Goal: Task Accomplishment & Management: Manage account settings

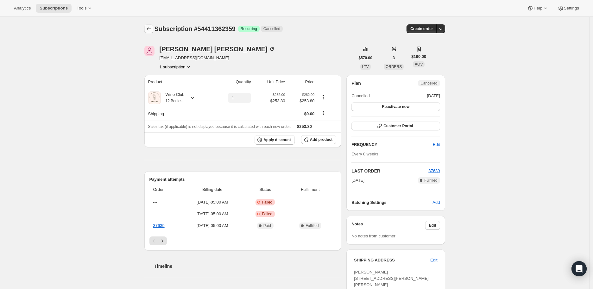
click at [151, 29] on icon "Subscriptions" at bounding box center [149, 28] width 4 height 3
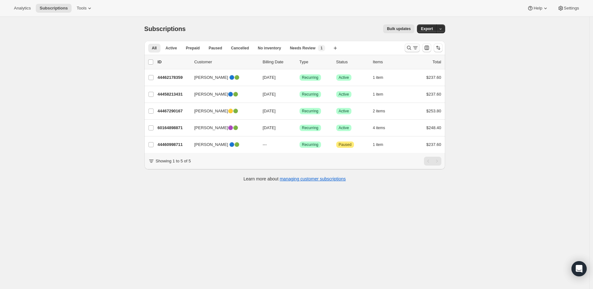
click at [410, 49] on icon "Search and filter results" at bounding box center [409, 48] width 6 height 6
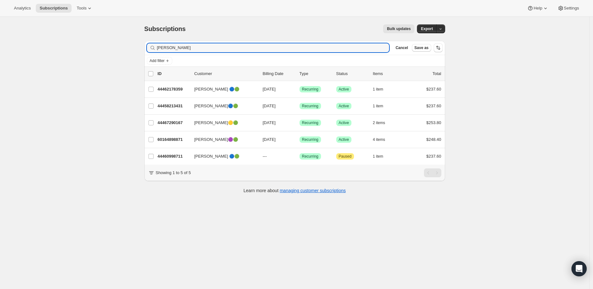
drag, startPoint x: 173, startPoint y: 47, endPoint x: 153, endPoint y: 48, distance: 19.7
click at [153, 48] on div "sarah Clear" at bounding box center [268, 47] width 242 height 9
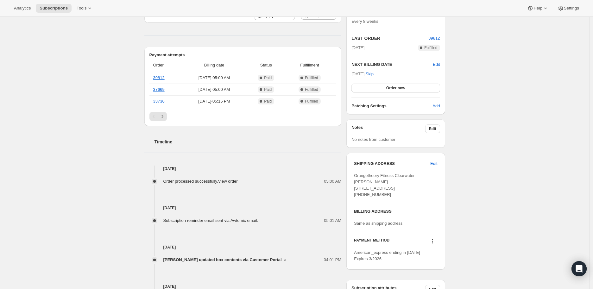
scroll to position [141, 0]
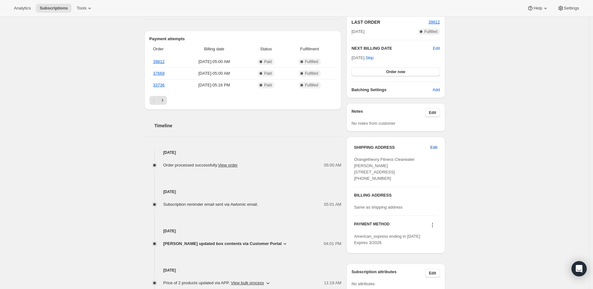
click at [435, 149] on span "Edit" at bounding box center [433, 147] width 7 height 6
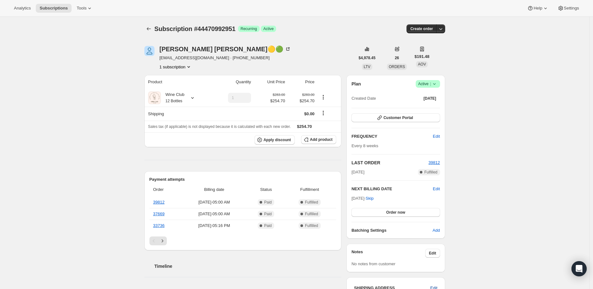
select select "FL"
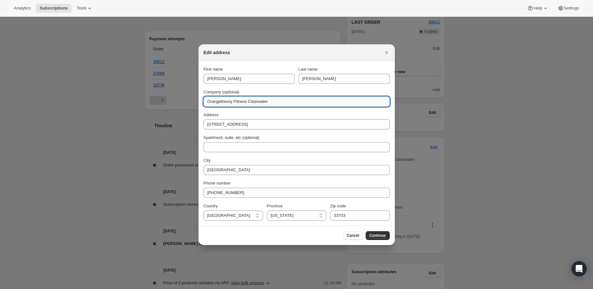
drag, startPoint x: 270, startPoint y: 102, endPoint x: 206, endPoint y: 102, distance: 64.2
click at [206, 102] on input "Orangetheory Fitness Clearwater" at bounding box center [297, 102] width 186 height 10
click at [216, 103] on input "Company (optional)" at bounding box center [297, 102] width 186 height 10
paste input "4283058"
type input "4283058"
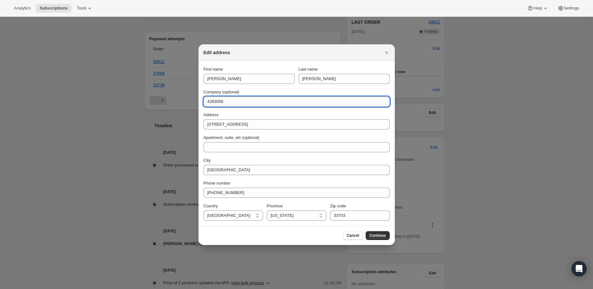
drag, startPoint x: 226, startPoint y: 101, endPoint x: 206, endPoint y: 102, distance: 20.0
click at [206, 102] on input "4283058" at bounding box center [297, 102] width 186 height 10
click at [217, 97] on input "Company (optional)" at bounding box center [297, 102] width 186 height 10
paste input "THE UPS STORE"
type input "THE UPS STORE"
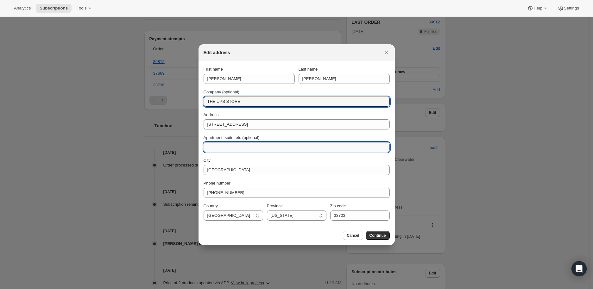
click at [210, 148] on input "Apartment, suite, etc (optional)" at bounding box center [297, 147] width 186 height 10
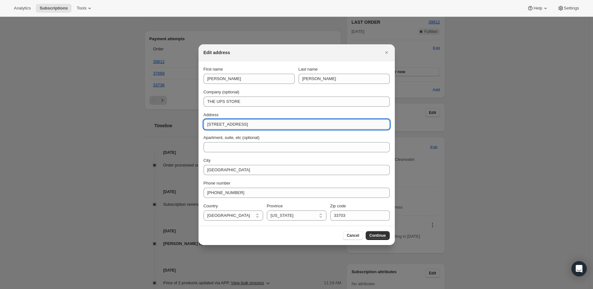
drag, startPoint x: 242, startPoint y: 124, endPoint x: 205, endPoint y: 122, distance: 37.4
click at [205, 122] on input "[STREET_ADDRESS]" at bounding box center [297, 124] width 186 height 10
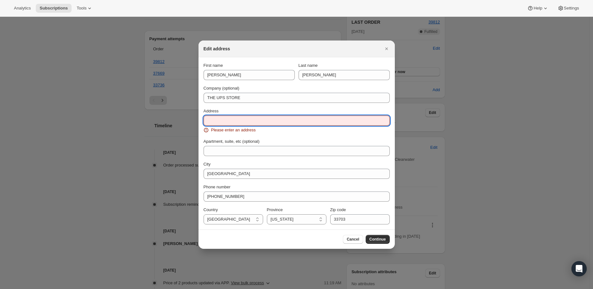
click at [211, 117] on input "Address" at bounding box center [297, 121] width 186 height 10
paste input "[STREET_ADDRESS]"
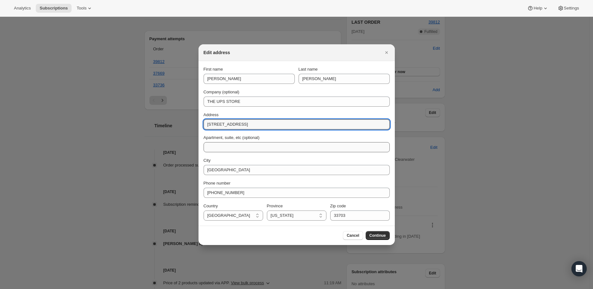
type input "[STREET_ADDRESS]"
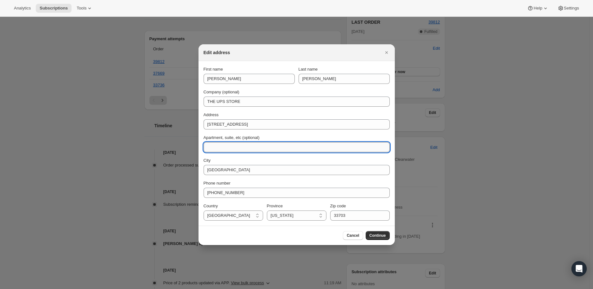
click at [219, 146] on input "Apartment, suite, etc (optional)" at bounding box center [297, 147] width 186 height 10
click at [209, 146] on input "Apartment, suite, etc (optional)" at bounding box center [297, 147] width 186 height 10
paste input ".D2R.U49629792."
type input ".D2R.U49629792."
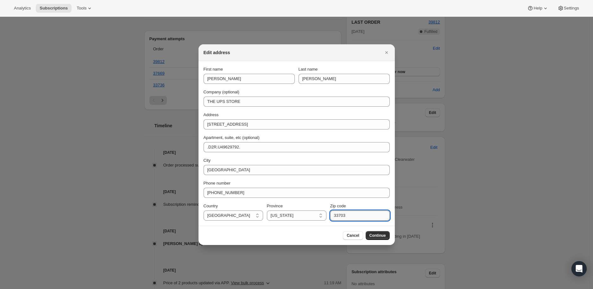
click at [348, 216] on input "33703" at bounding box center [360, 215] width 60 height 10
type input "33710"
click at [375, 231] on button "Continue" at bounding box center [378, 235] width 24 height 9
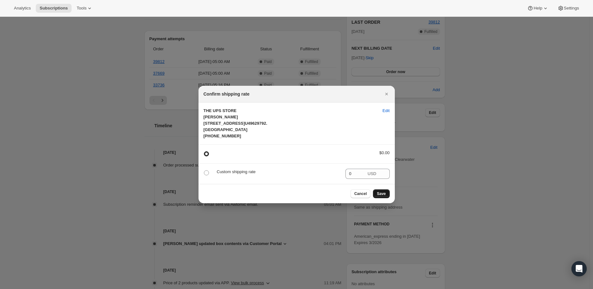
click at [384, 196] on span "Save" at bounding box center [381, 193] width 9 height 5
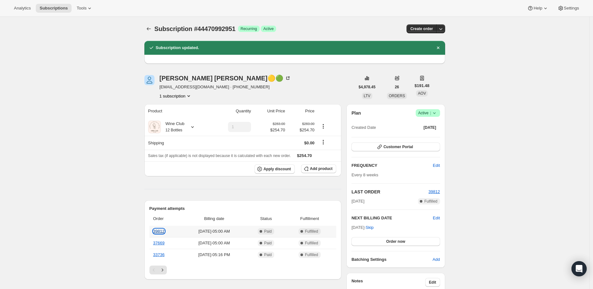
click at [160, 229] on link "39812" at bounding box center [158, 231] width 11 height 5
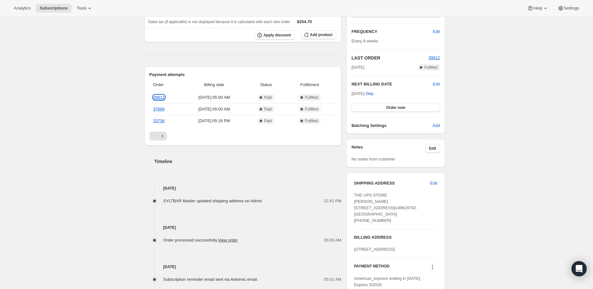
scroll to position [141, 0]
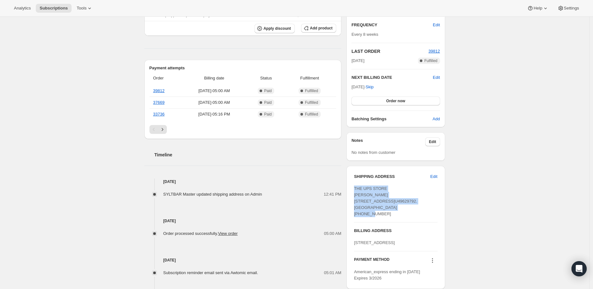
drag, startPoint x: 354, startPoint y: 190, endPoint x: 403, endPoint y: 214, distance: 54.2
click at [403, 214] on div "SHIPPING ADDRESS Edit THE UPS STORE [PERSON_NAME] [STREET_ADDRESS]D2R.U49629792…" at bounding box center [395, 227] width 98 height 123
copy span "THE UPS STORE [PERSON_NAME] [STREET_ADDRESS]U49629792. [GEOGRAPHIC_DATA]"
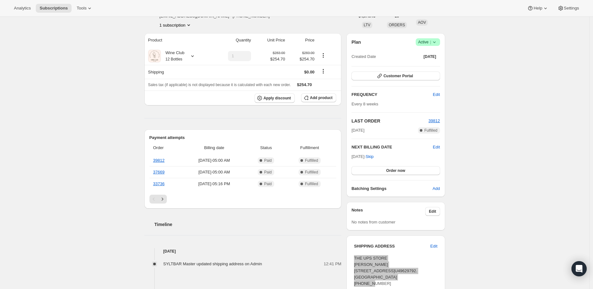
scroll to position [70, 0]
